Goal: Information Seeking & Learning: Learn about a topic

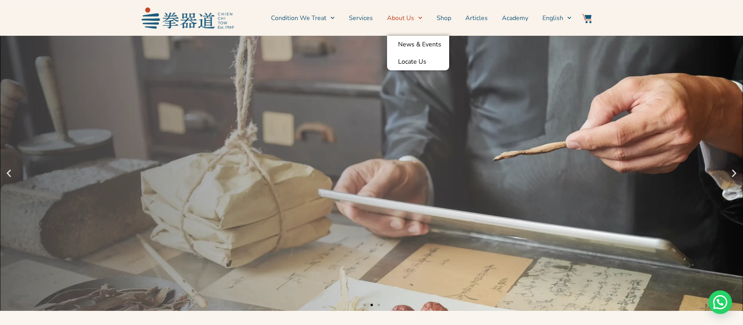
click at [414, 20] on span "Menu" at bounding box center [418, 18] width 8 height 12
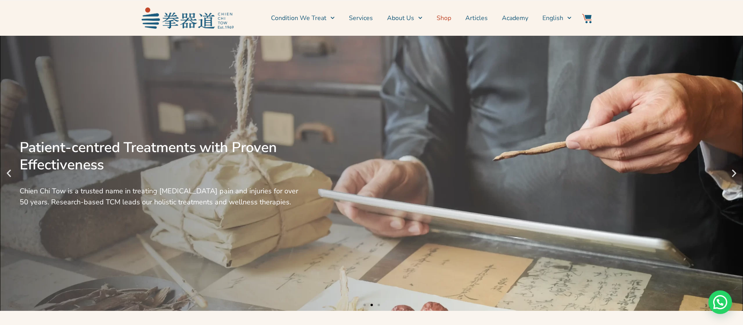
click at [447, 21] on link "Shop" at bounding box center [443, 18] width 15 height 20
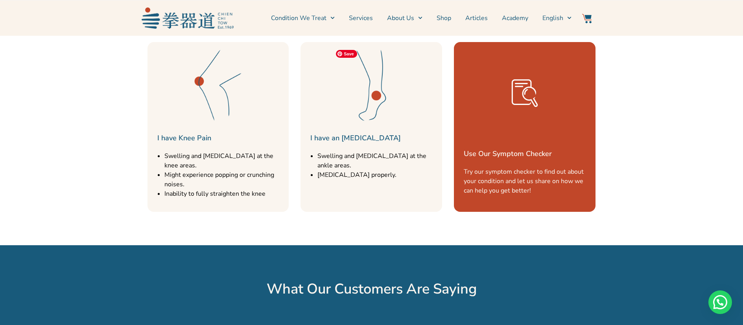
scroll to position [1286, 0]
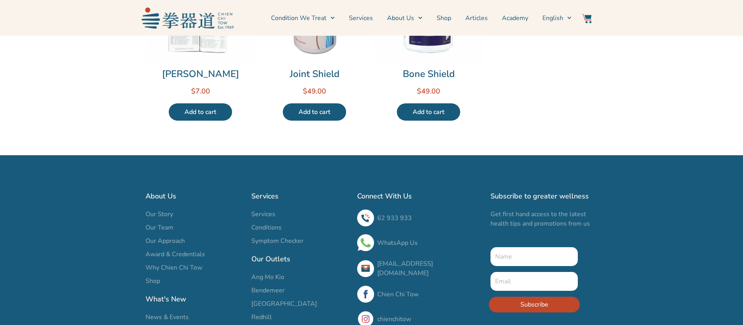
scroll to position [617, 0]
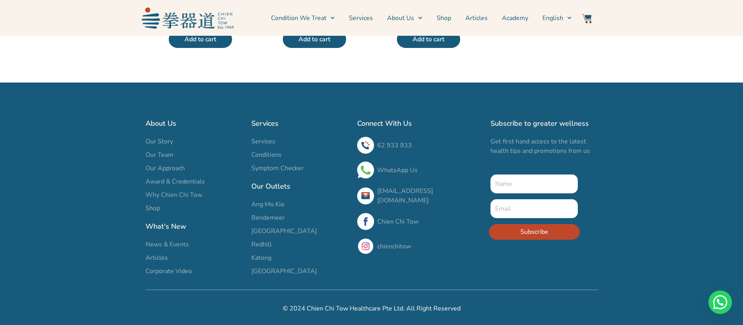
click at [263, 244] on span "Redhill" at bounding box center [261, 244] width 20 height 9
click at [268, 272] on span "[GEOGRAPHIC_DATA]" at bounding box center [284, 271] width 66 height 9
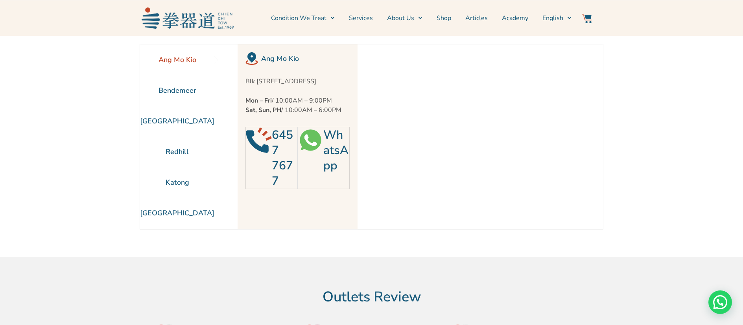
scroll to position [36, 0]
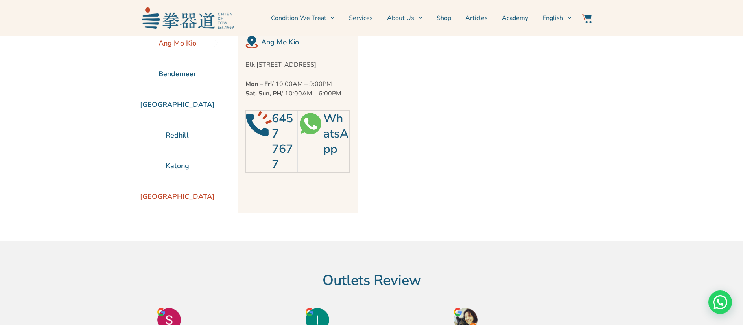
click at [187, 201] on li "[GEOGRAPHIC_DATA]" at bounding box center [177, 196] width 74 height 31
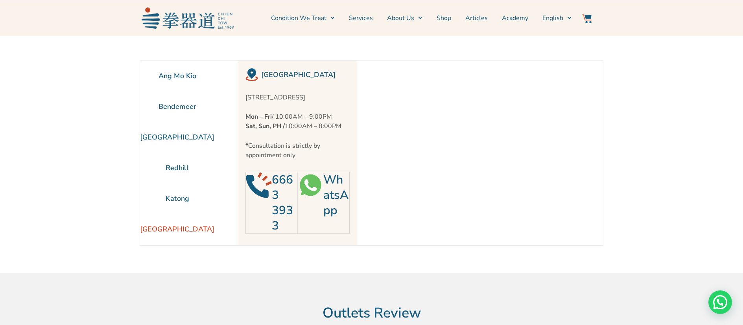
scroll to position [0, 0]
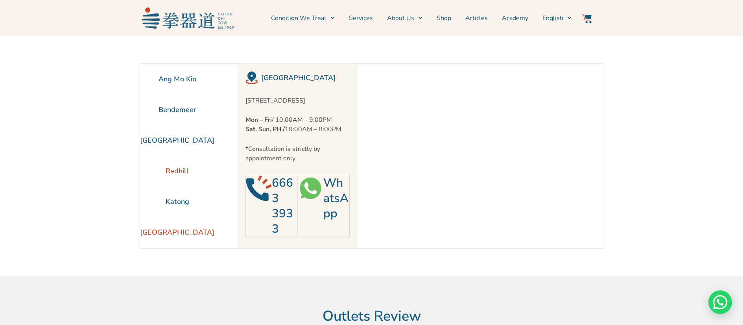
click at [179, 169] on li "Redhill" at bounding box center [177, 171] width 74 height 31
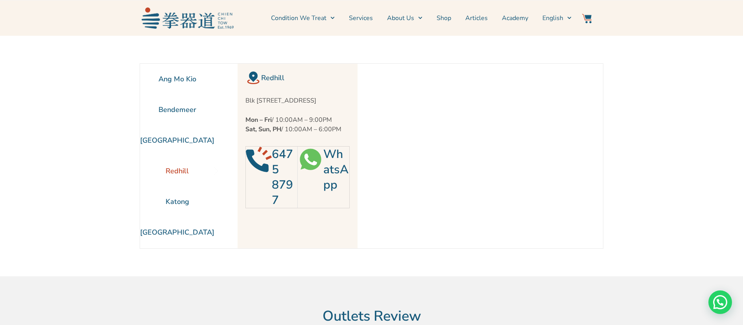
click at [325, 182] on link "WhatsApp" at bounding box center [335, 169] width 25 height 47
click at [362, 19] on link "Services" at bounding box center [361, 18] width 24 height 20
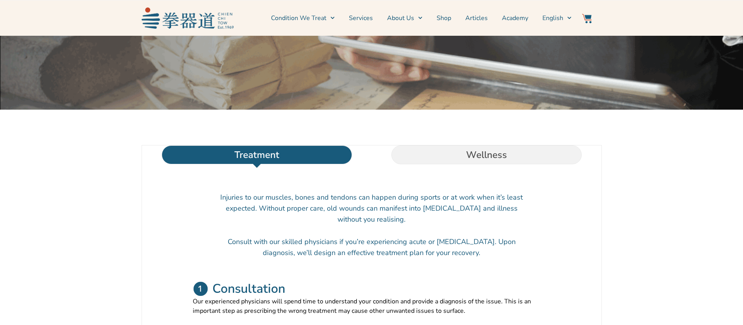
scroll to position [134, 0]
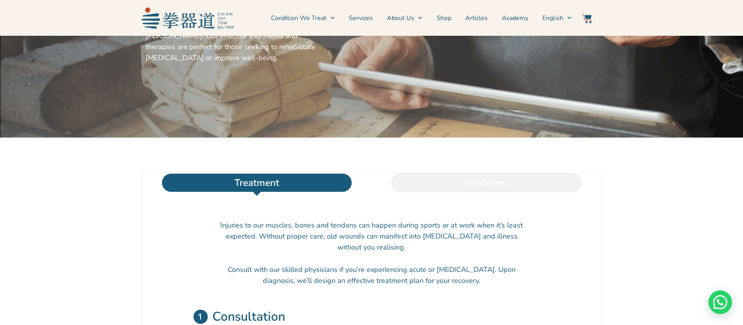
click at [439, 192] on li "Wellness" at bounding box center [487, 182] width 230 height 19
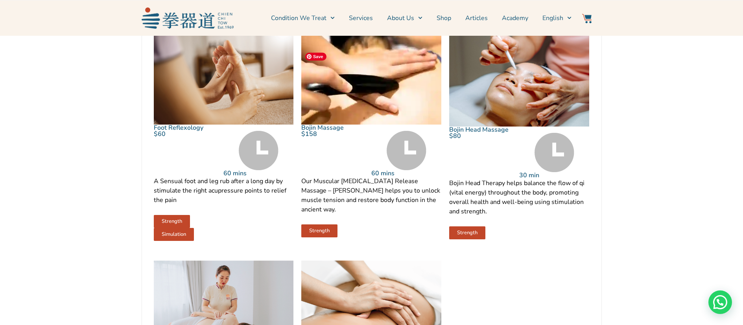
scroll to position [645, 0]
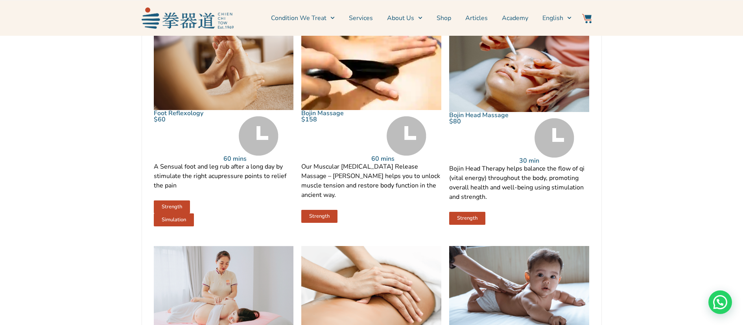
click at [311, 220] on link "Strength" at bounding box center [319, 216] width 36 height 13
click at [338, 107] on img at bounding box center [371, 63] width 140 height 93
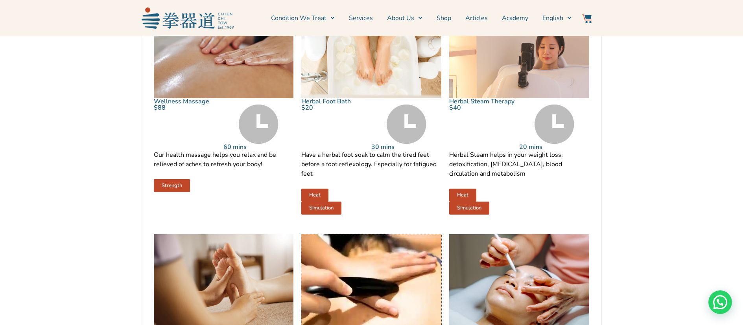
scroll to position [428, 0]
click at [200, 98] on img at bounding box center [224, 51] width 140 height 93
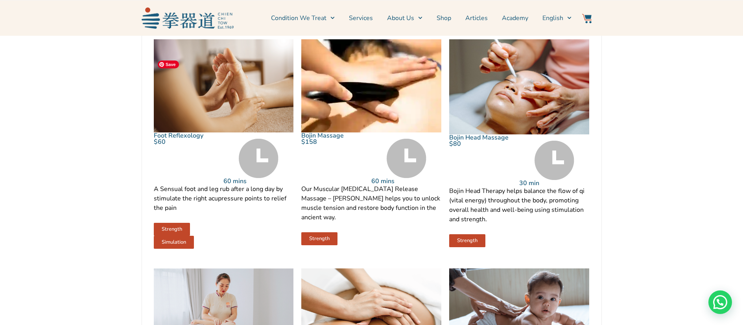
scroll to position [624, 0]
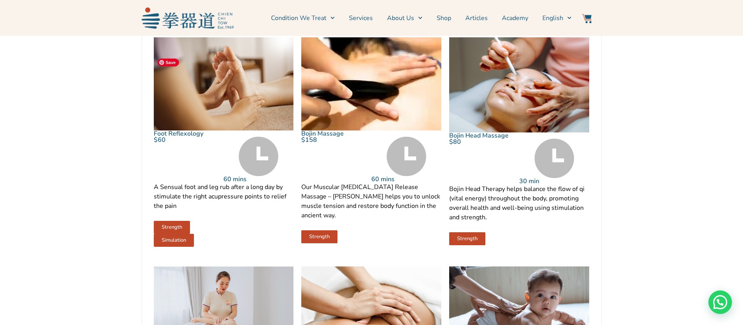
click at [225, 115] on img at bounding box center [224, 83] width 140 height 93
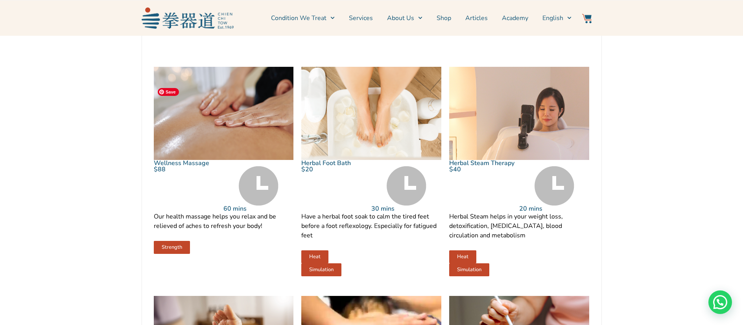
scroll to position [366, 0]
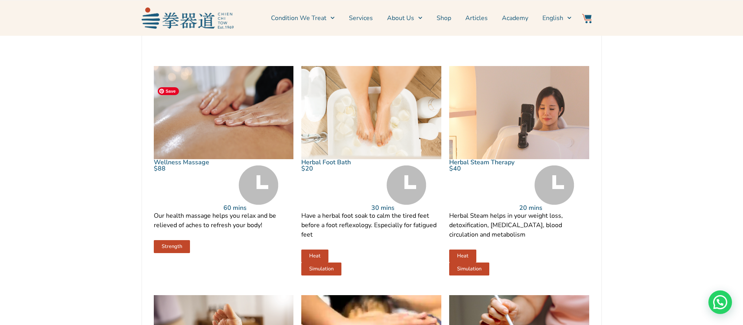
click at [193, 159] on img at bounding box center [224, 112] width 140 height 93
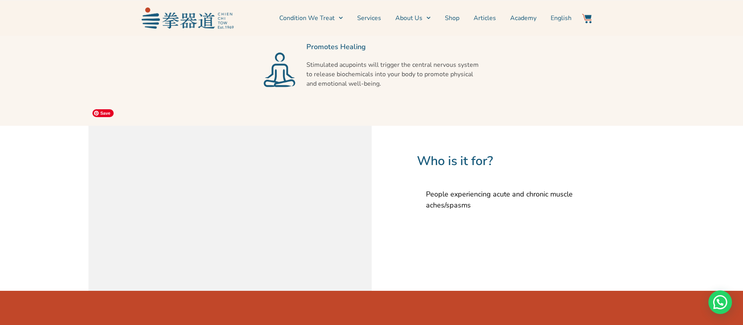
scroll to position [564, 0]
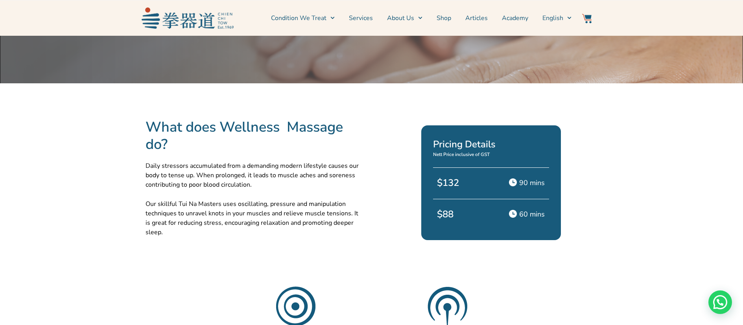
scroll to position [183, 0]
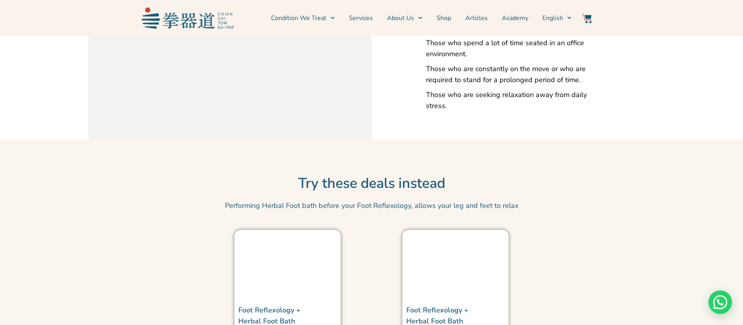
scroll to position [699, 0]
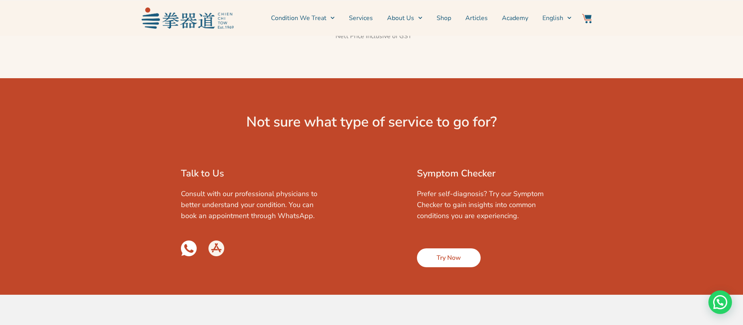
scroll to position [1254, 0]
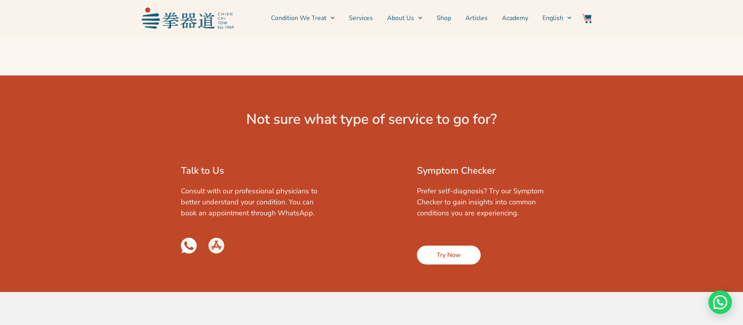
click at [442, 250] on span "Try Now" at bounding box center [448, 254] width 24 height 9
click at [441, 250] on span "Try Now" at bounding box center [448, 254] width 24 height 9
